Goal: Information Seeking & Learning: Learn about a topic

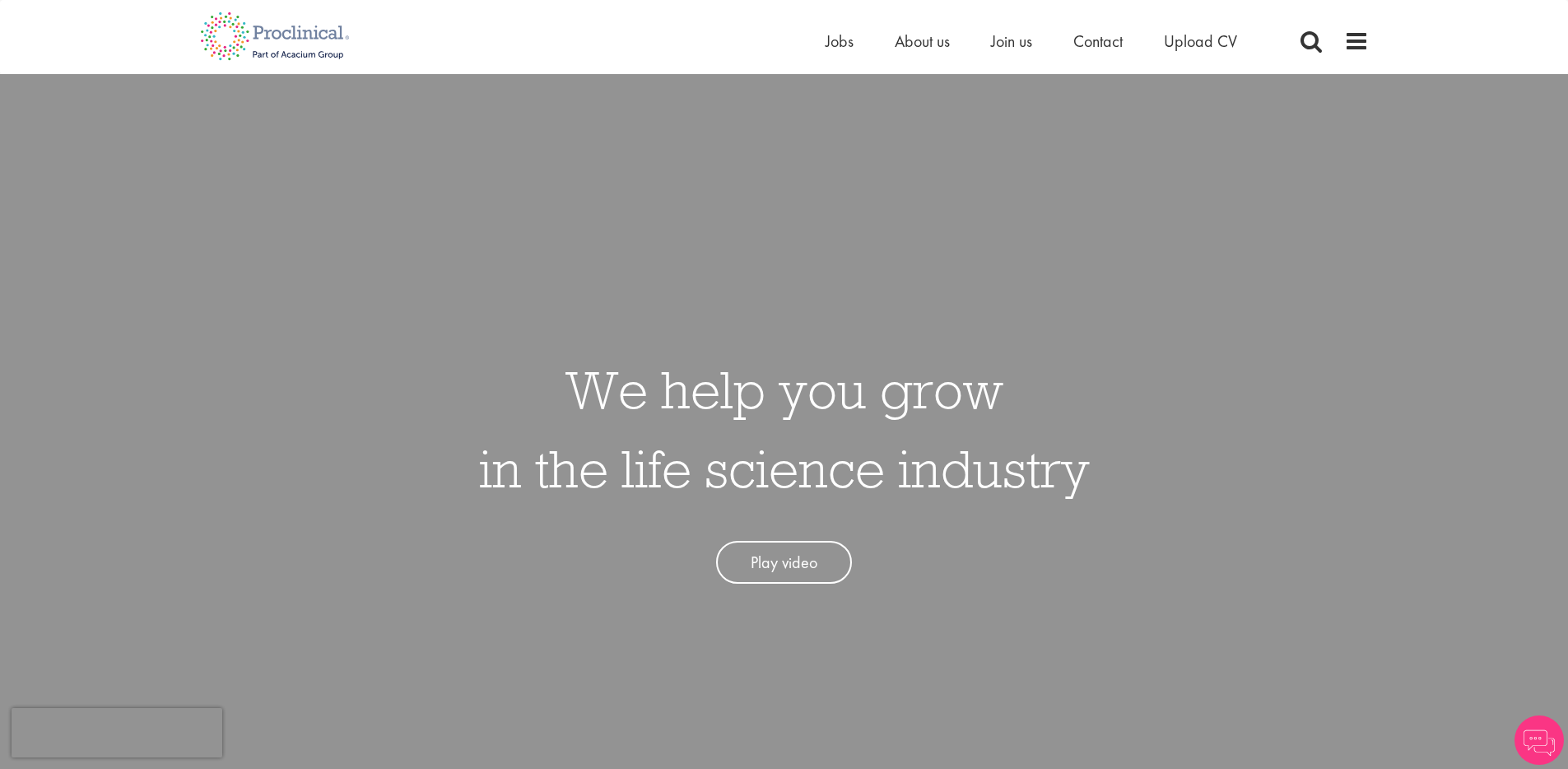
click at [1339, 39] on div "Home Jobs About us Join us Contact Upload CV" at bounding box center [1097, 45] width 543 height 33
click at [1346, 40] on span at bounding box center [1357, 42] width 25 height 25
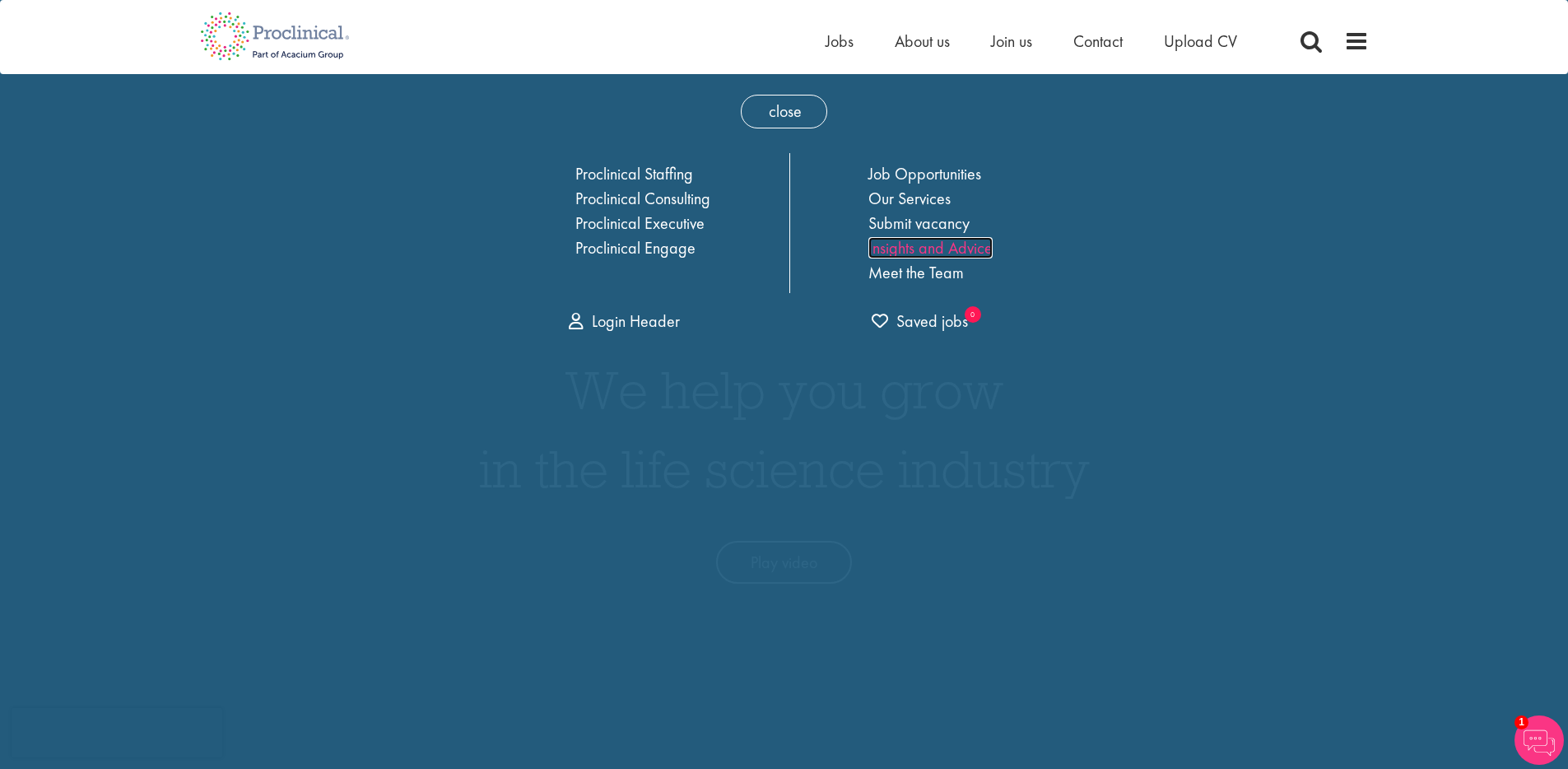
click at [947, 250] on link "Insights and Advice" at bounding box center [930, 248] width 124 height 22
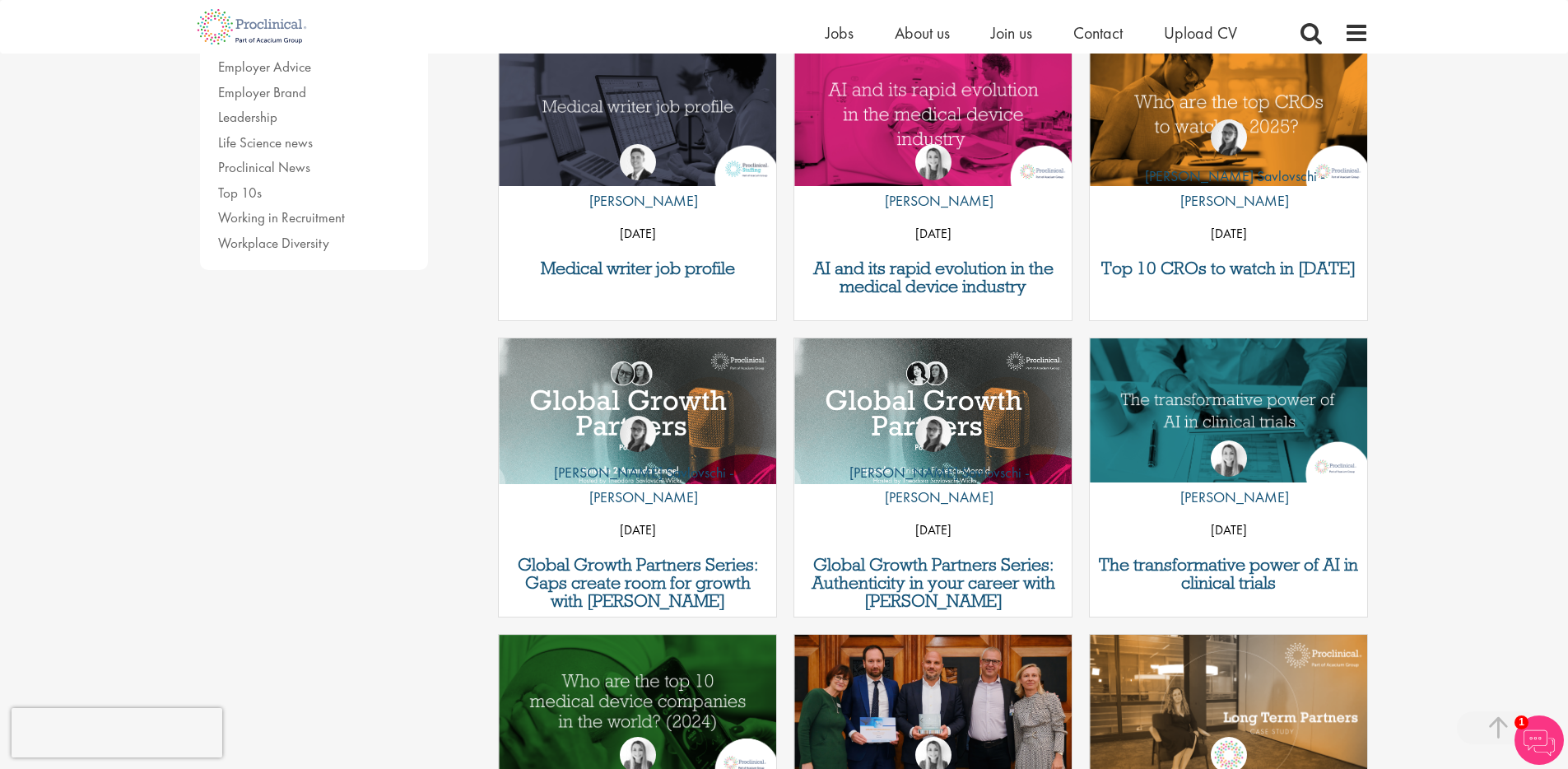
scroll to position [577, 0]
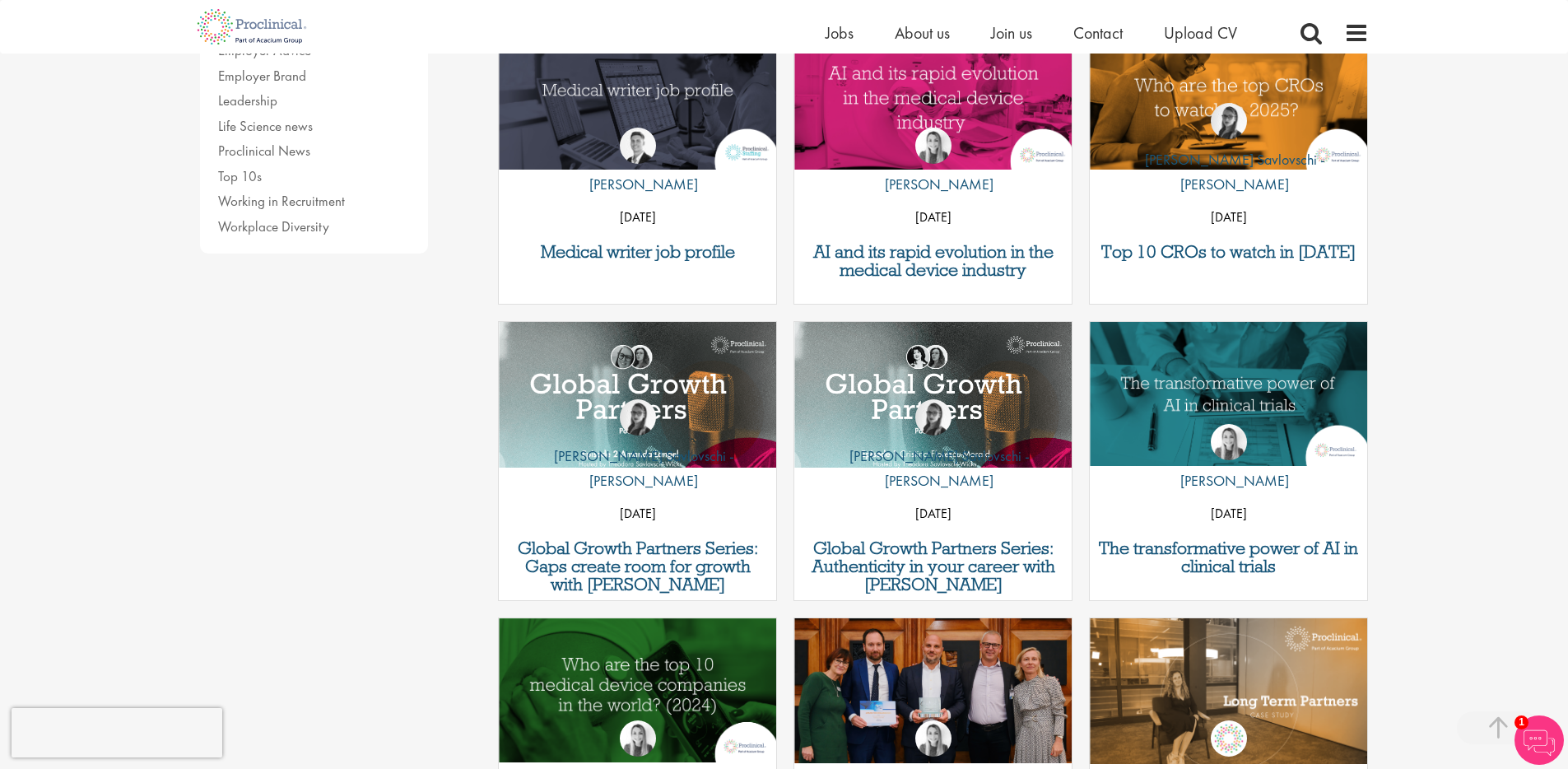
click at [403, 368] on div "Content types All content Quizzes Blogs Guidebooks Videos Infographics Case stu…" at bounding box center [784, 438] width 1194 height 1678
click at [1529, 734] on img at bounding box center [1539, 740] width 49 height 49
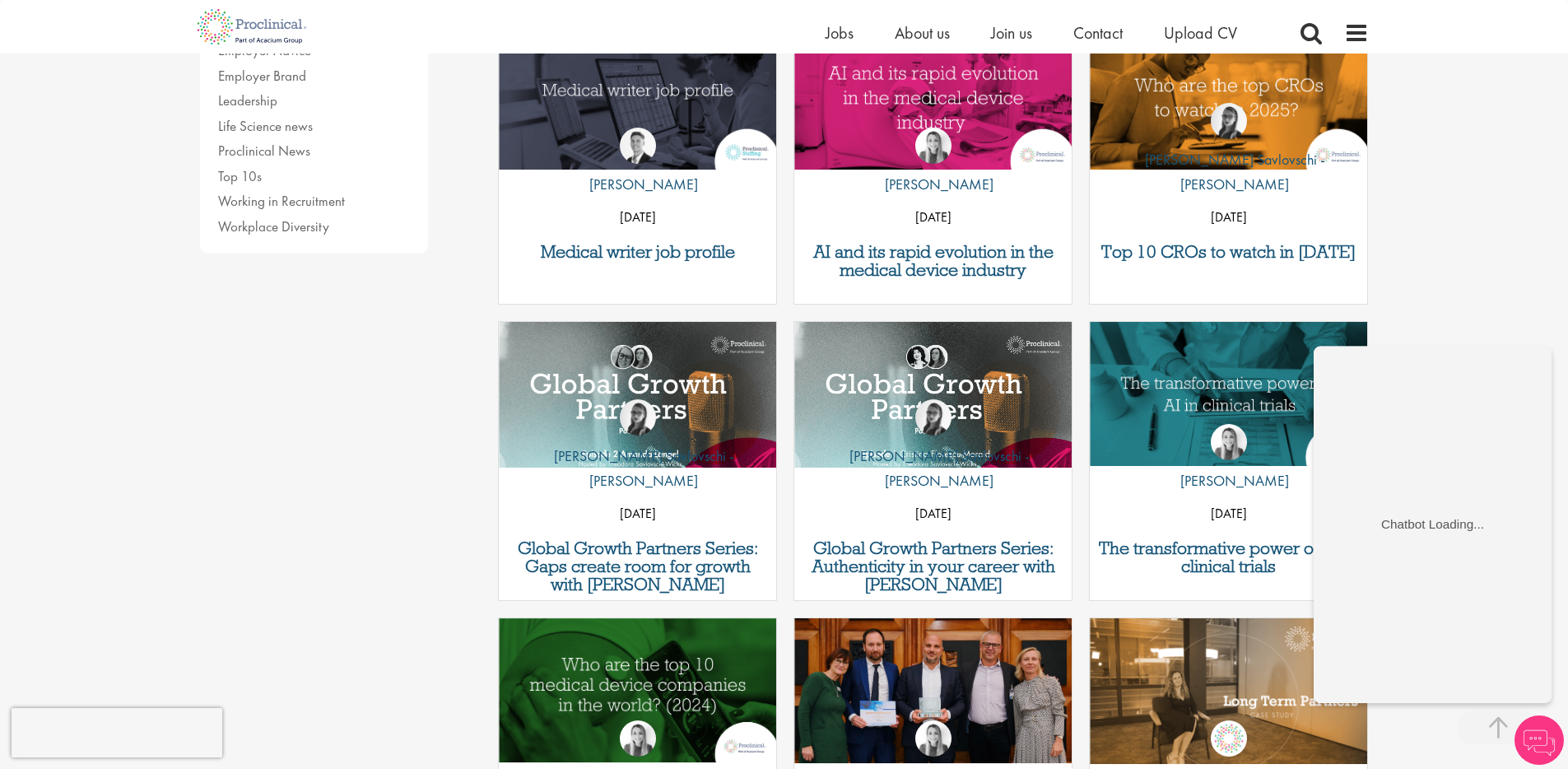
click at [1485, 259] on div "You are here: Home > Latest News Content types All content Quizzes Blogs Guideb…" at bounding box center [784, 550] width 1568 height 2254
click at [1467, 303] on div "You are here: Home > Latest News Content types All content Quizzes Blogs Guideb…" at bounding box center [784, 550] width 1568 height 2254
click at [296, 410] on div "Content types All content Quizzes Blogs Guidebooks Videos Infographics Case stu…" at bounding box center [784, 438] width 1194 height 1678
click at [1537, 745] on img at bounding box center [1539, 740] width 49 height 49
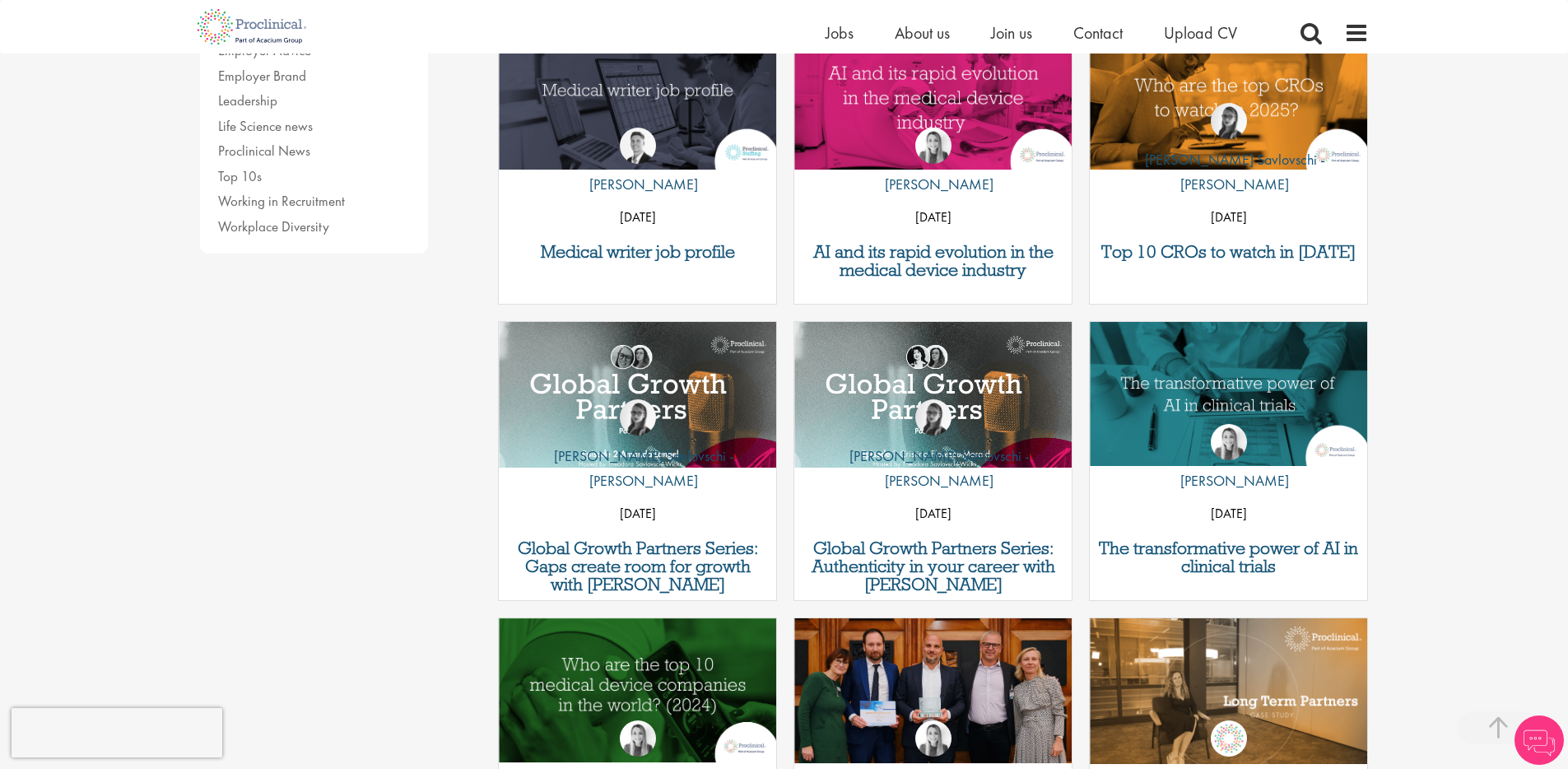
click at [1450, 188] on div "You are here: Home > Latest News Content types All content Quizzes Blogs Guideb…" at bounding box center [784, 550] width 1568 height 2254
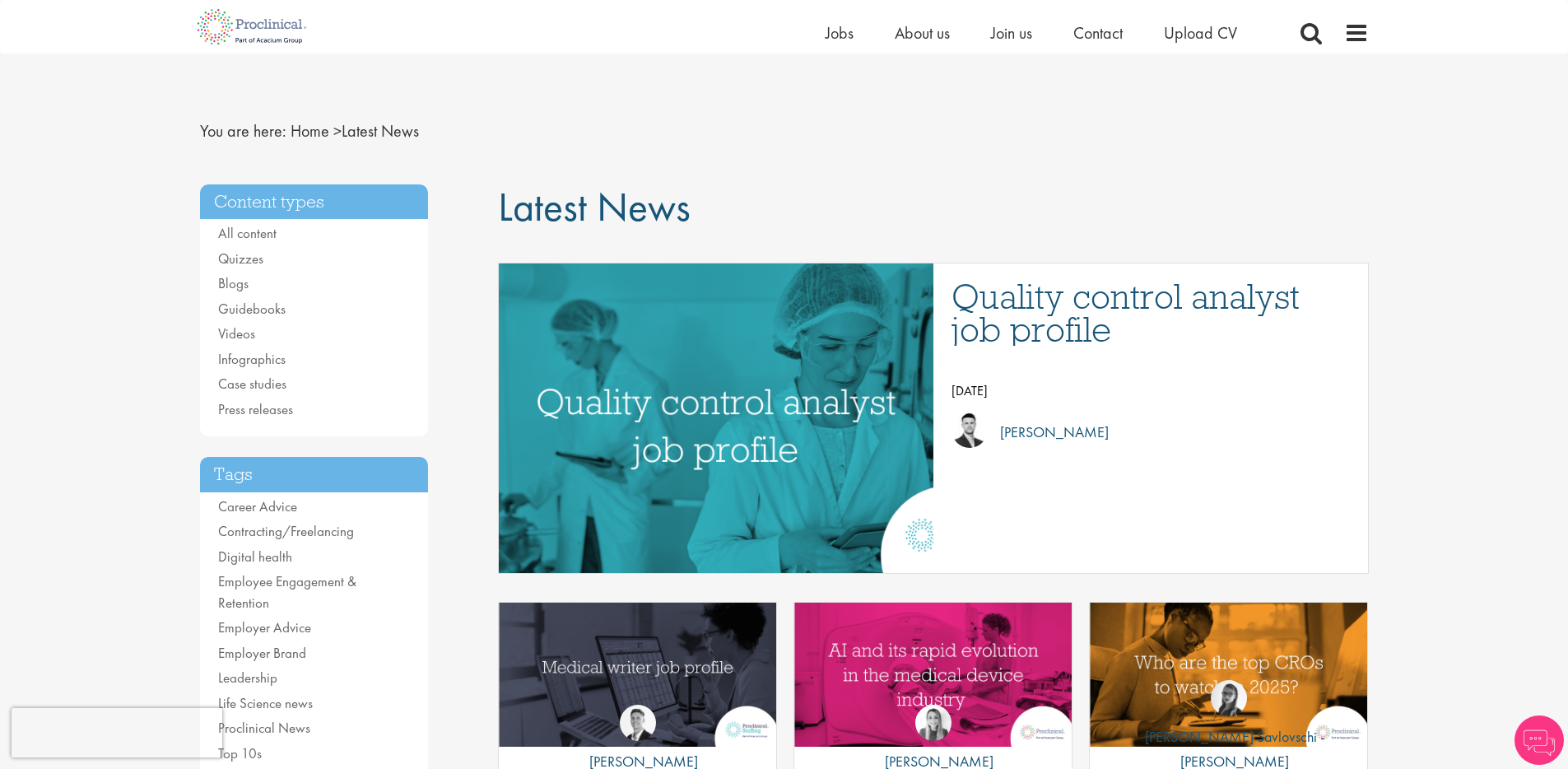
scroll to position [717, 0]
